Goal: Task Accomplishment & Management: Use online tool/utility

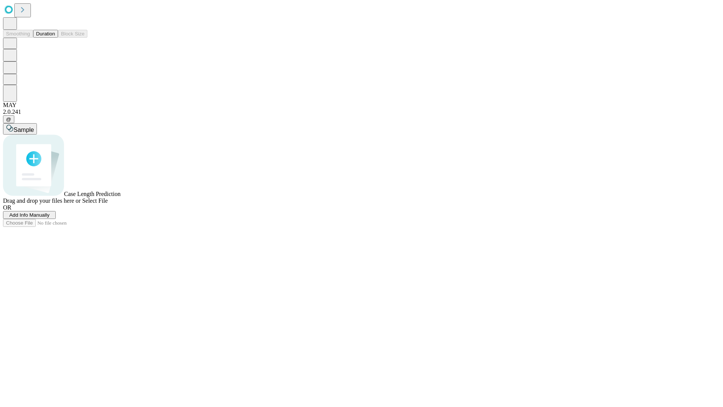
click at [55, 38] on button "Duration" at bounding box center [45, 34] width 25 height 8
click at [50, 218] on span "Add Info Manually" at bounding box center [29, 215] width 40 height 6
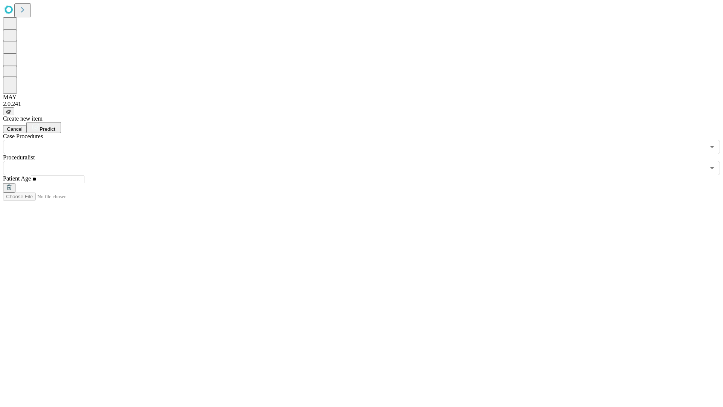
type input "**"
click at [367, 161] on input "text" at bounding box center [354, 168] width 702 height 14
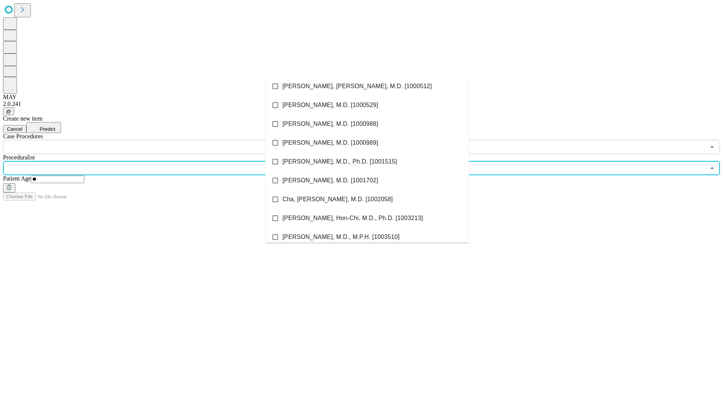
click at [367, 86] on li "[PERSON_NAME], [PERSON_NAME], M.D. [1000512]" at bounding box center [366, 86] width 203 height 19
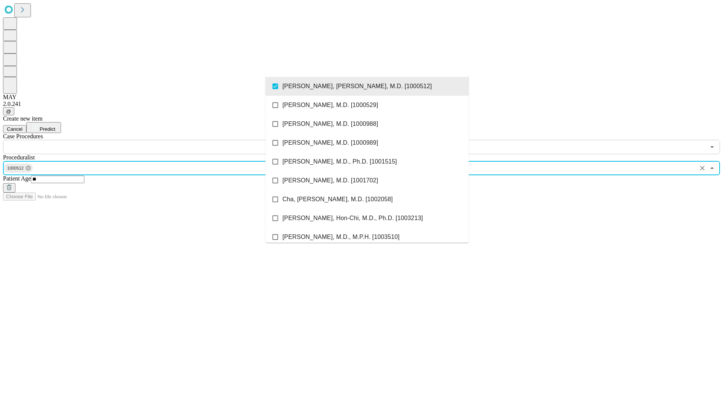
click at [158, 140] on input "text" at bounding box center [354, 147] width 702 height 14
